Goal: Task Accomplishment & Management: Manage account settings

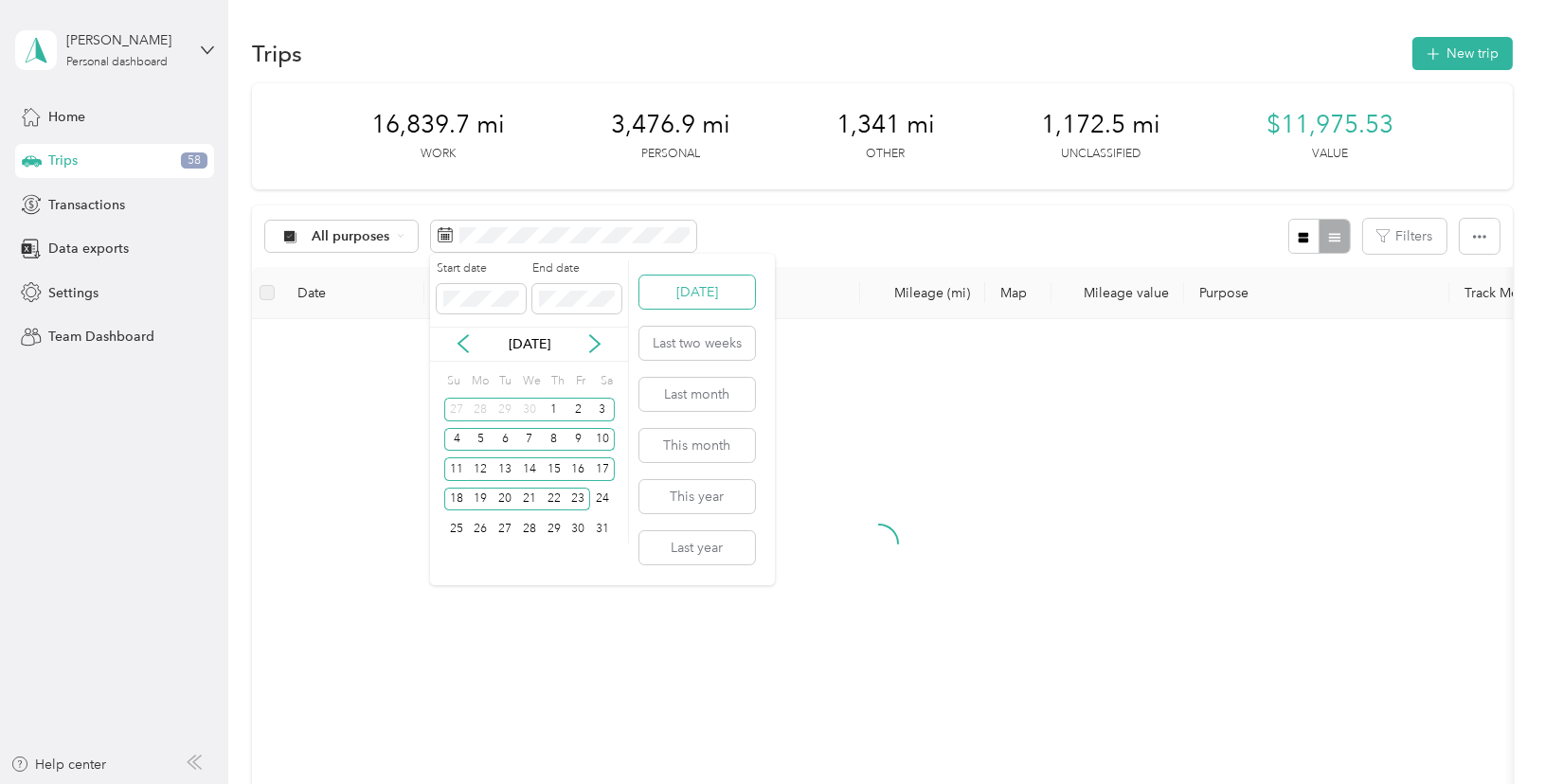
click at [691, 293] on button "[DATE]" at bounding box center [697, 292] width 115 height 33
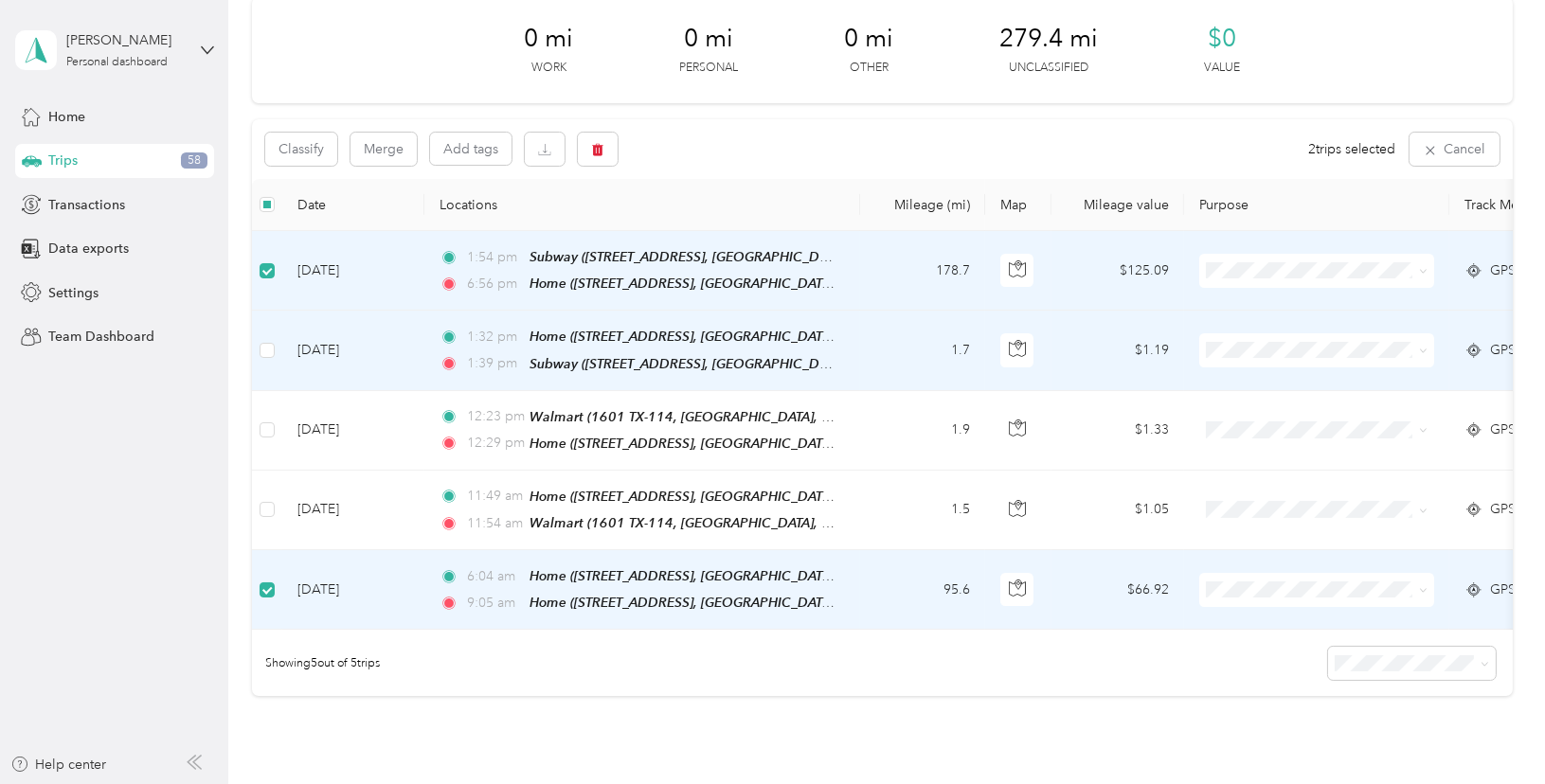
scroll to position [76, 0]
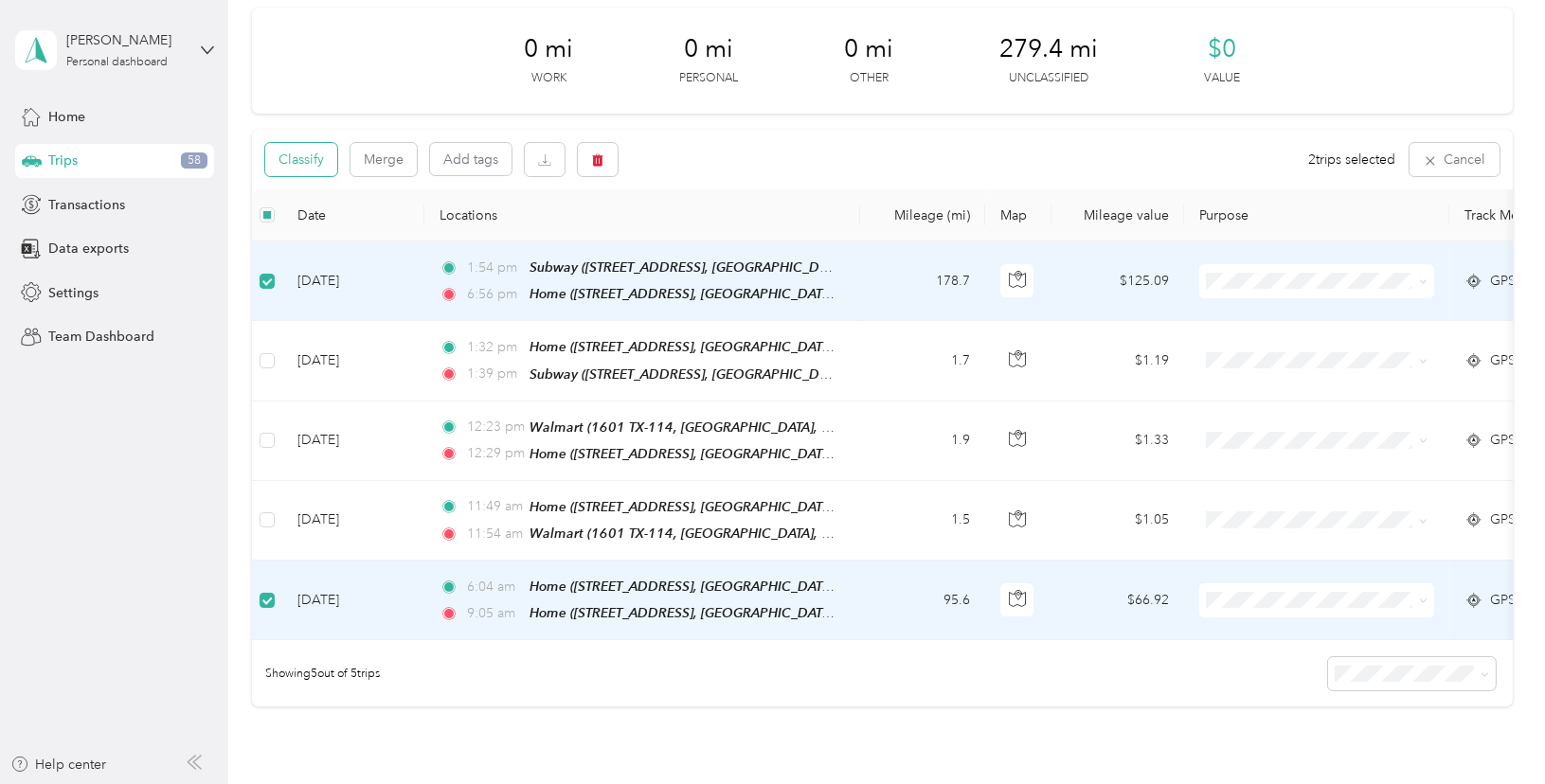
click at [291, 154] on button "Classify" at bounding box center [301, 159] width 72 height 33
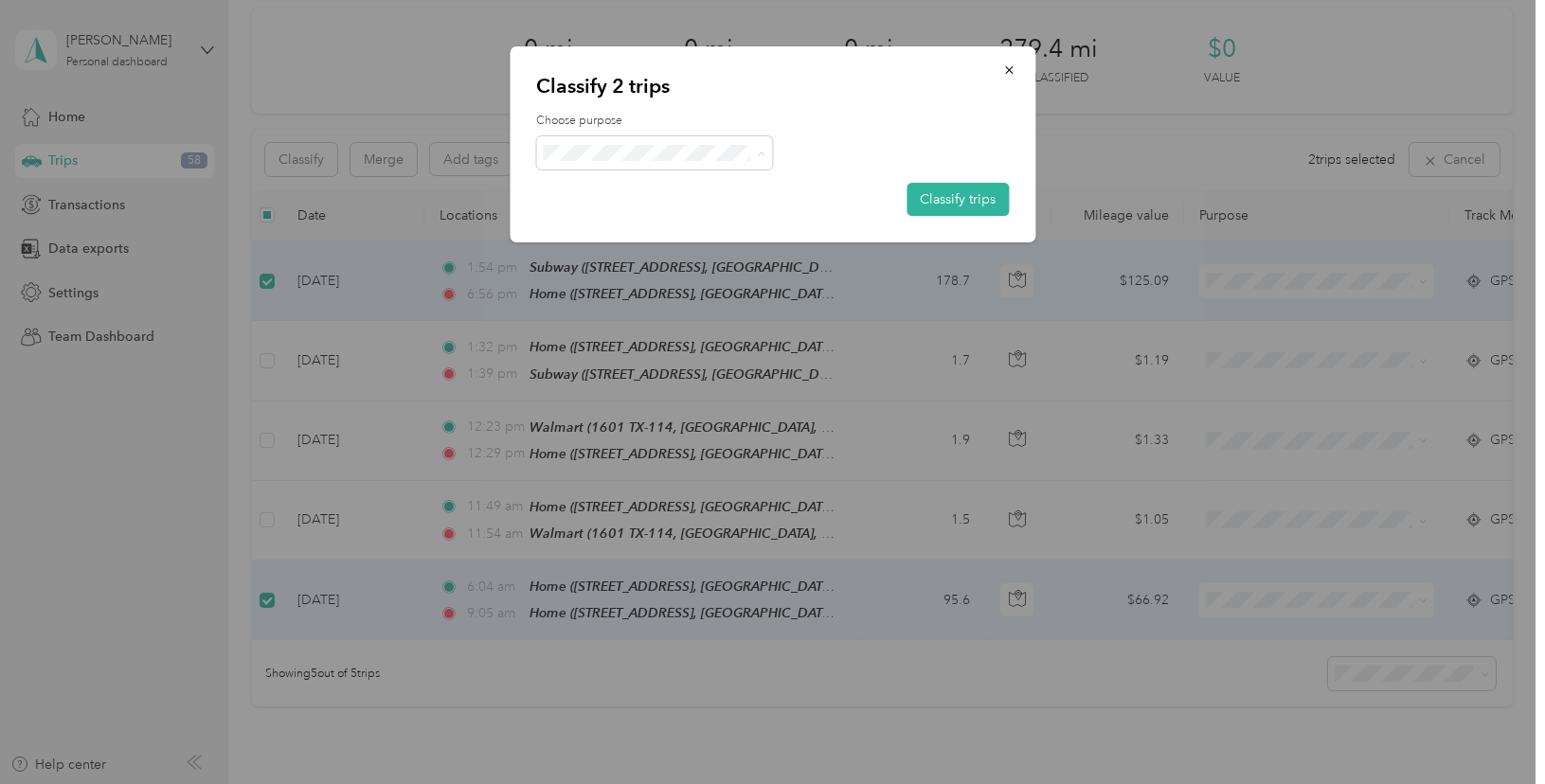
click at [645, 260] on li "[PERSON_NAME] and Wingz" at bounding box center [657, 253] width 244 height 33
click at [974, 197] on button "Classify trips" at bounding box center [957, 199] width 102 height 33
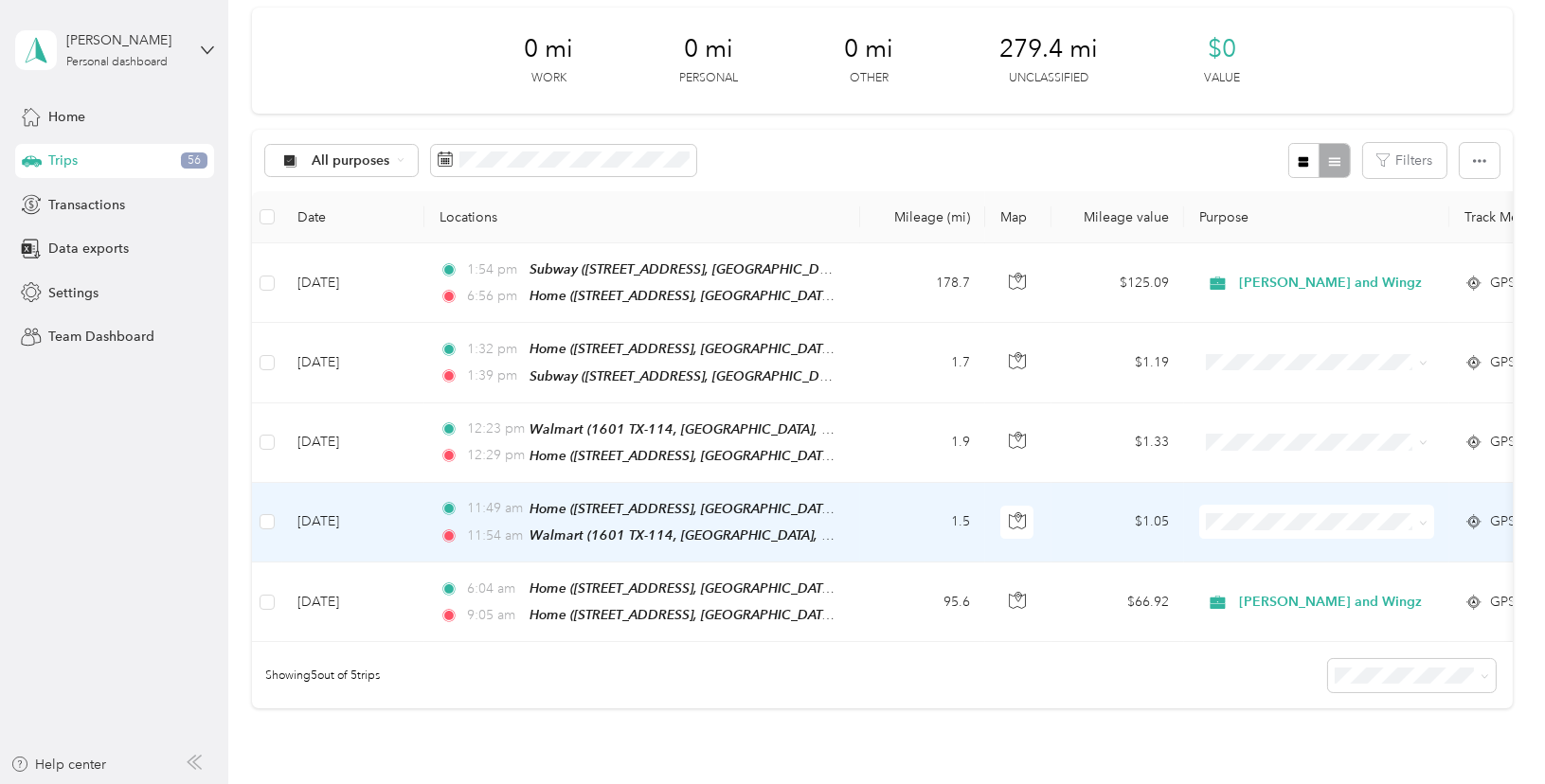
click at [259, 517] on td at bounding box center [267, 523] width 30 height 80
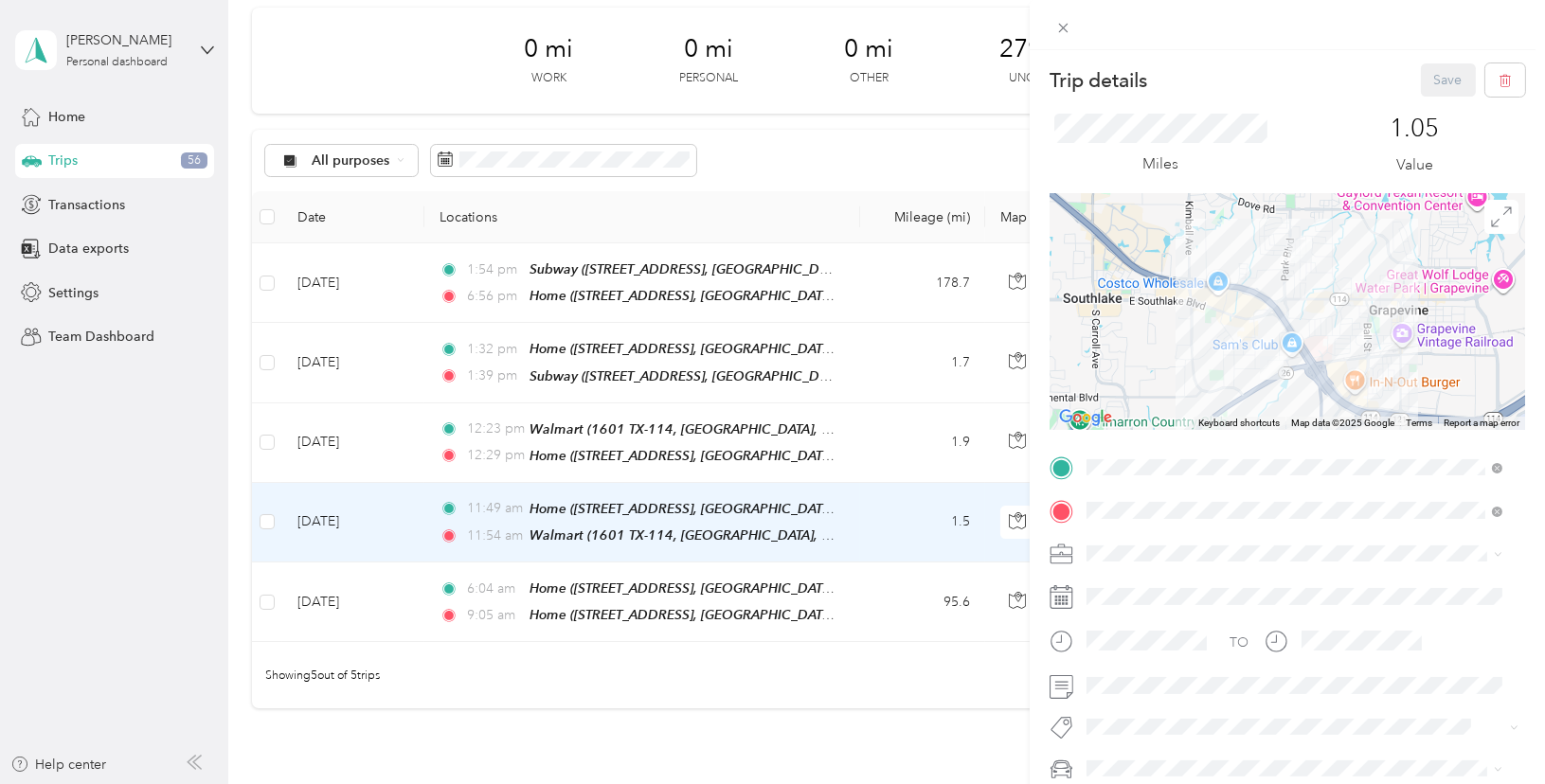
click at [266, 523] on div "Trip details Save This trip cannot be edited because it is either under review,…" at bounding box center [772, 392] width 1545 height 784
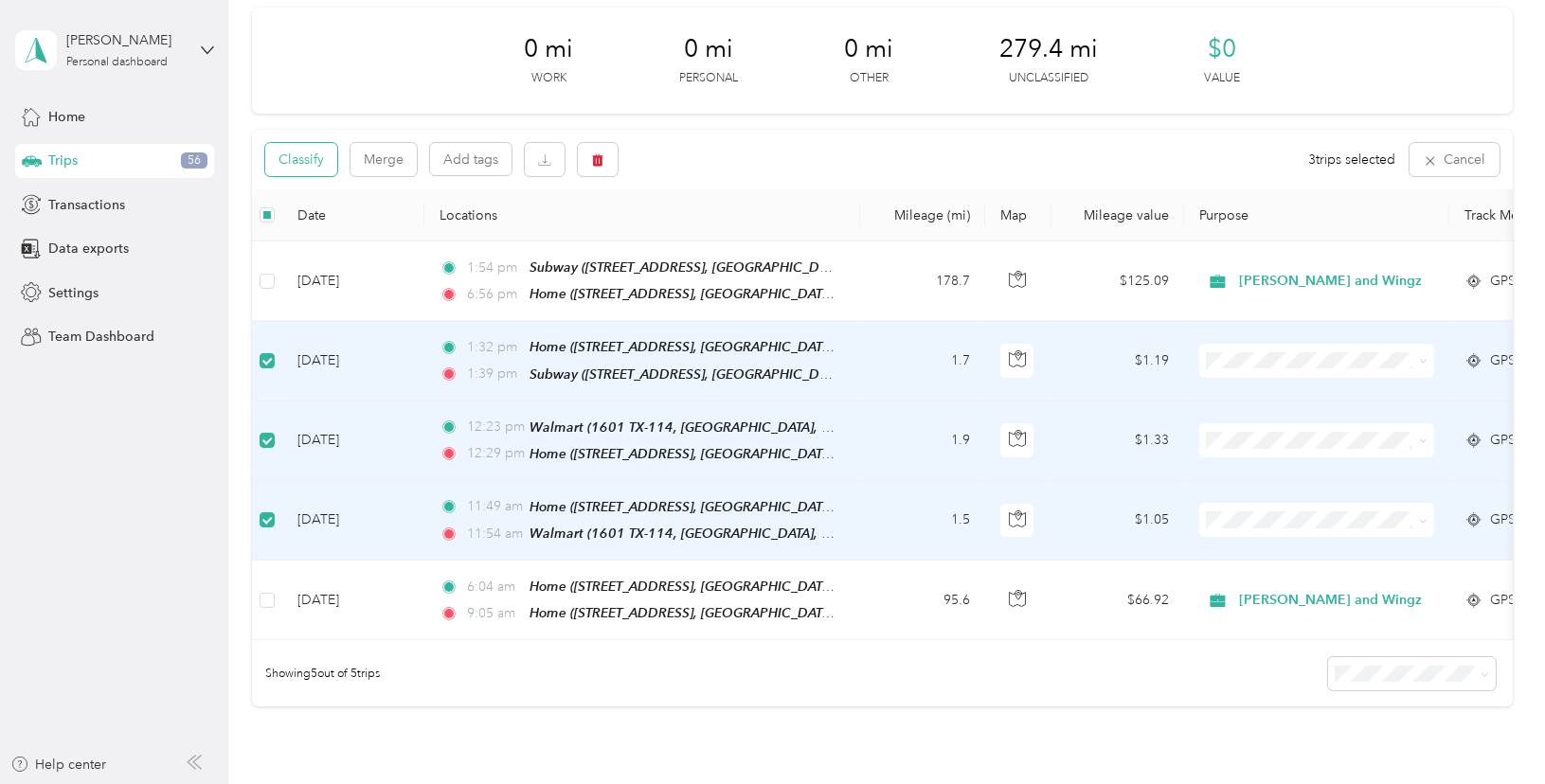
click at [311, 149] on button "Classify" at bounding box center [301, 159] width 72 height 33
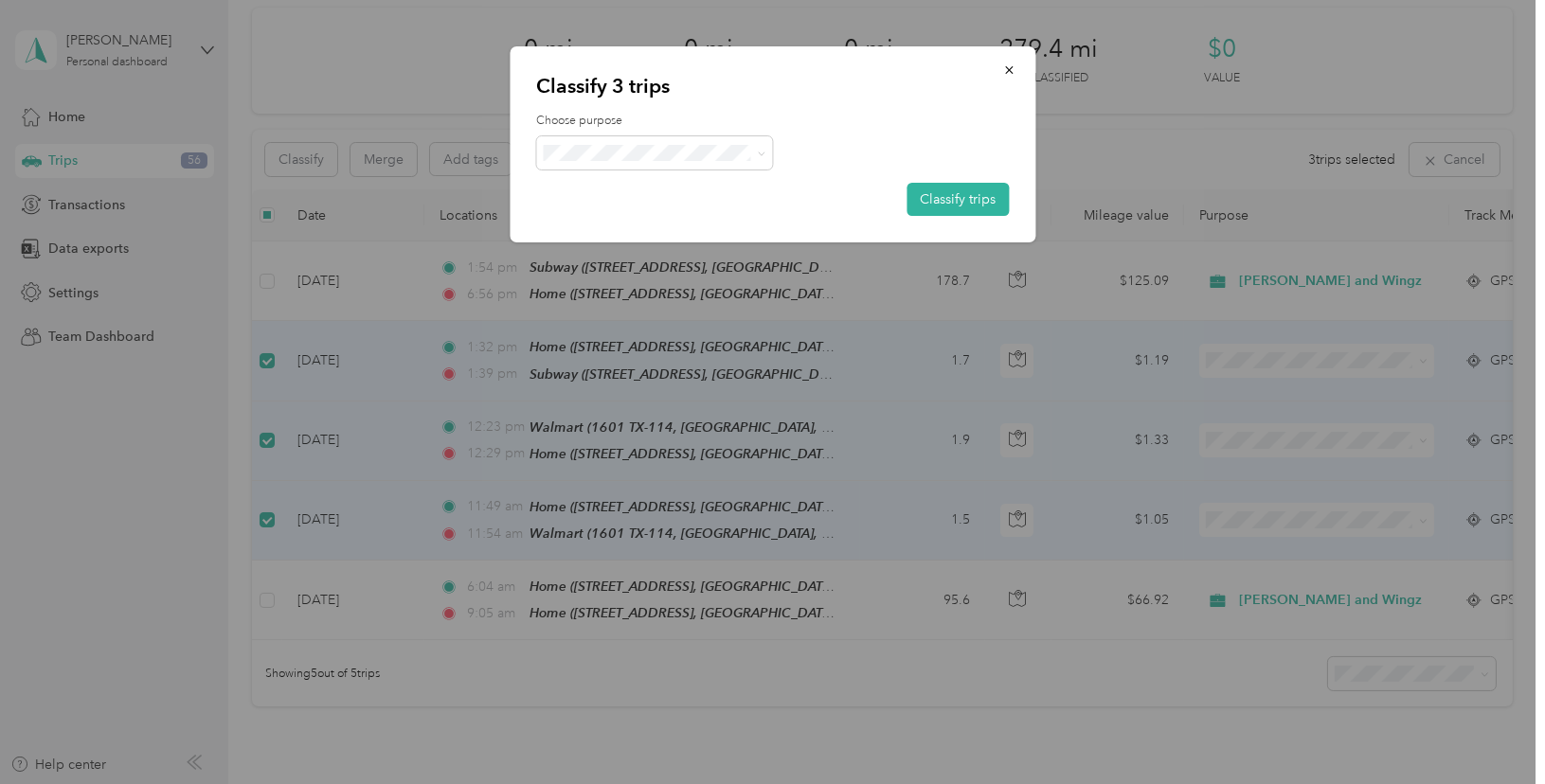
click at [694, 226] on li "Personal" at bounding box center [669, 217] width 266 height 33
click at [959, 200] on button "Classify trips" at bounding box center [957, 199] width 102 height 33
